Goal: Check status: Check status

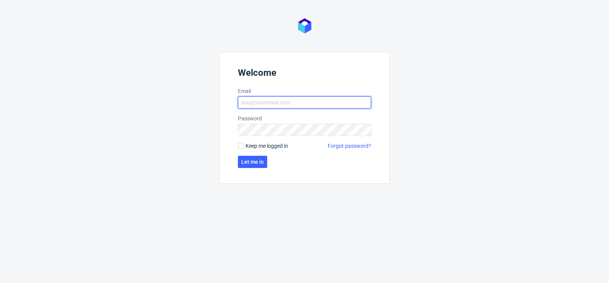
type input "[PERSON_NAME][EMAIL_ADDRESS][DOMAIN_NAME]"
click at [246, 143] on span "Keep me logged in" at bounding box center [266, 146] width 43 height 8
click at [244, 143] on input "Keep me logged in" at bounding box center [241, 146] width 6 height 6
checkbox input "true"
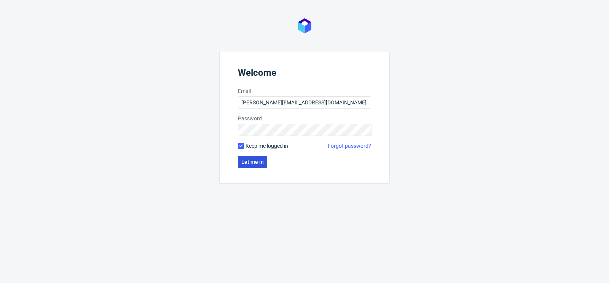
click at [249, 162] on span "Let me in" at bounding box center [252, 161] width 22 height 5
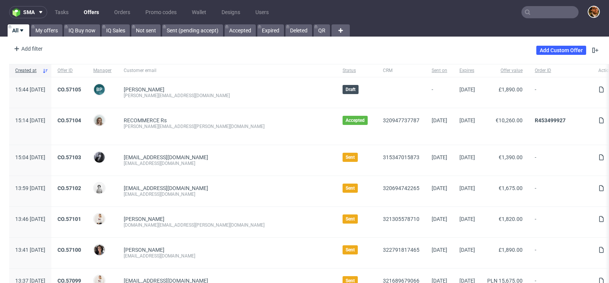
click at [533, 11] on input "text" at bounding box center [549, 12] width 57 height 12
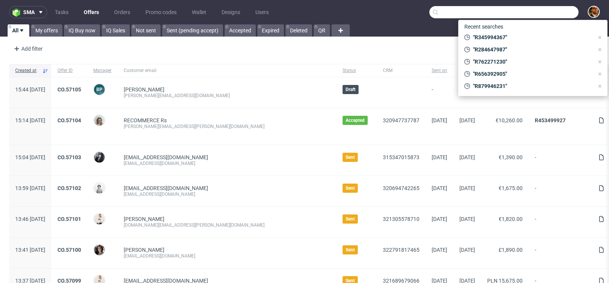
paste input "000002971"
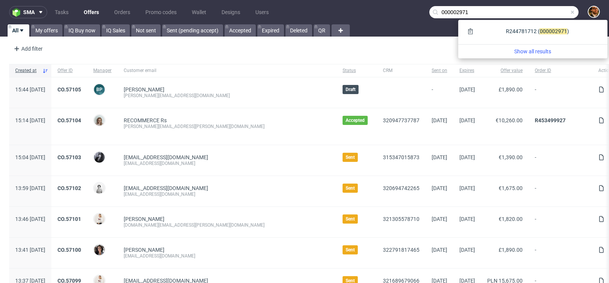
click at [436, 12] on input "000002971" at bounding box center [503, 12] width 149 height 12
type input "000002971"
click at [506, 33] on div "R244781712 ( 00000" at bounding box center [530, 31] width 49 height 8
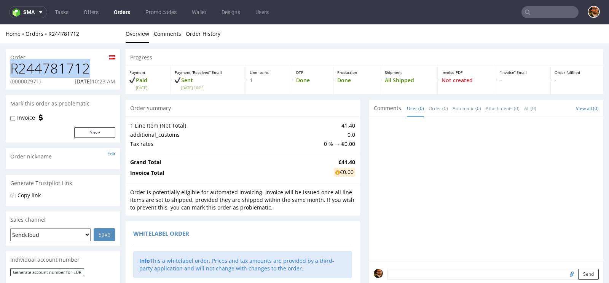
drag, startPoint x: 83, startPoint y: 69, endPoint x: 11, endPoint y: 70, distance: 71.9
click at [11, 70] on h1 "R244781712" at bounding box center [62, 68] width 105 height 15
copy h1 "R244781712"
click at [537, 13] on input "text" at bounding box center [549, 12] width 57 height 12
paste input "R566308472"
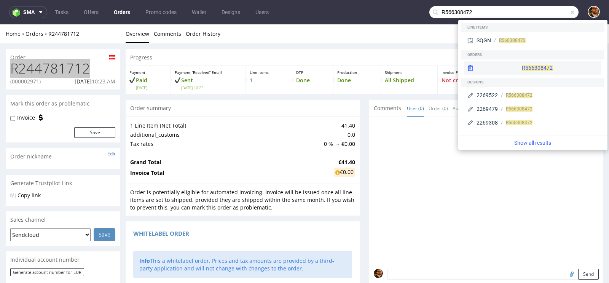
type input "R566308472"
click at [516, 66] on div "R566308472" at bounding box center [532, 68] width 137 height 14
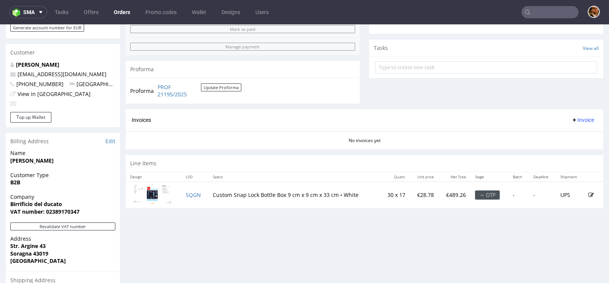
scroll to position [360, 0]
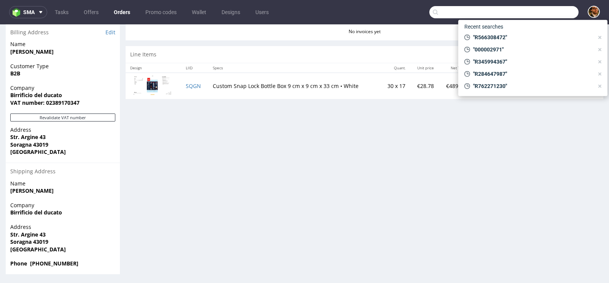
click at [550, 15] on input "text" at bounding box center [503, 12] width 149 height 12
paste input "R721032293"
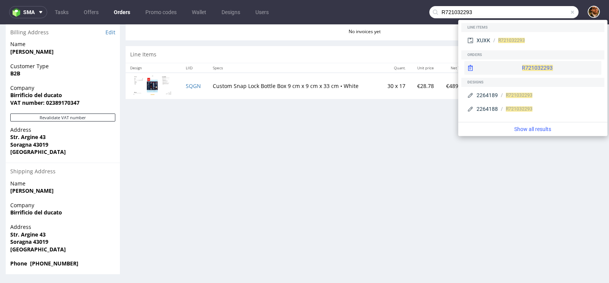
type input "R721032293"
click at [531, 63] on div "R721032293" at bounding box center [532, 68] width 137 height 14
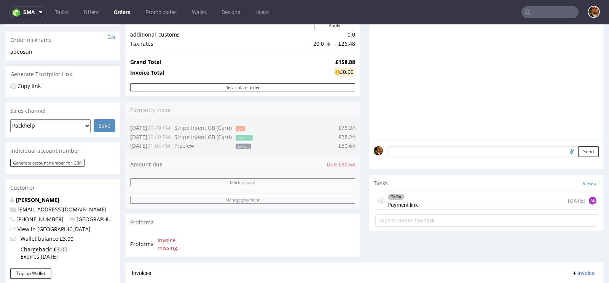
scroll to position [178, 0]
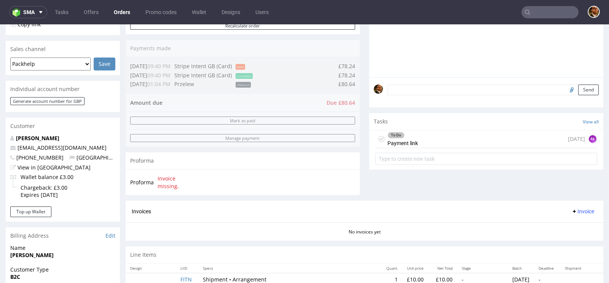
click at [434, 135] on div "To Do Payment link [DATE] AŁ" at bounding box center [486, 139] width 222 height 18
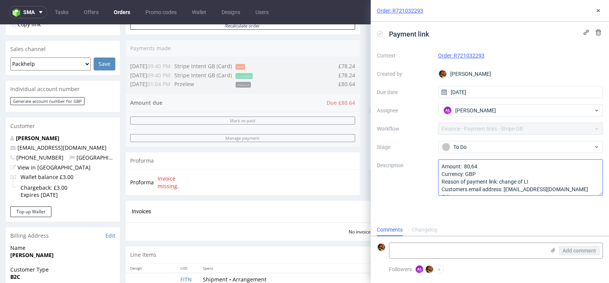
scroll to position [8, 0]
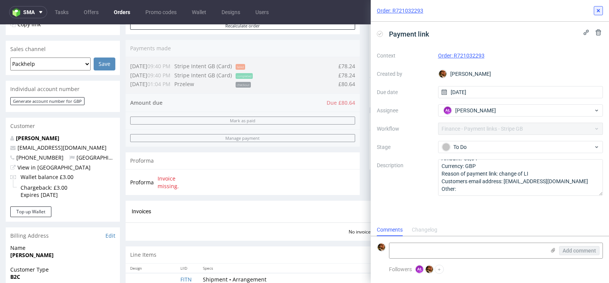
click at [599, 11] on icon at bounding box center [598, 11] width 6 height 6
